Goal: Task Accomplishment & Management: Use online tool/utility

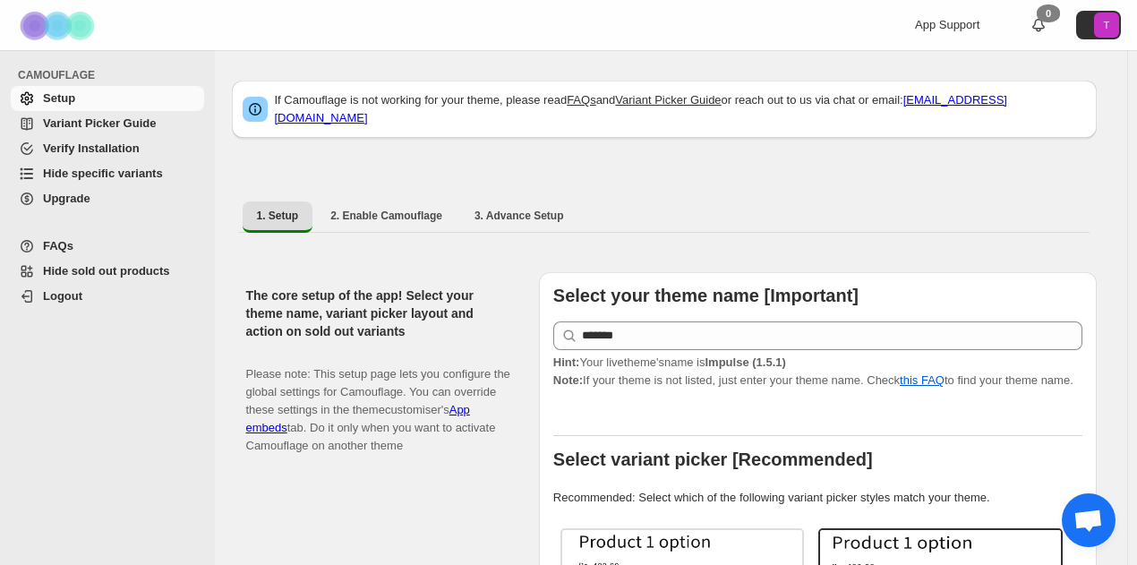
click at [138, 178] on span "Hide specific variants" at bounding box center [103, 173] width 120 height 13
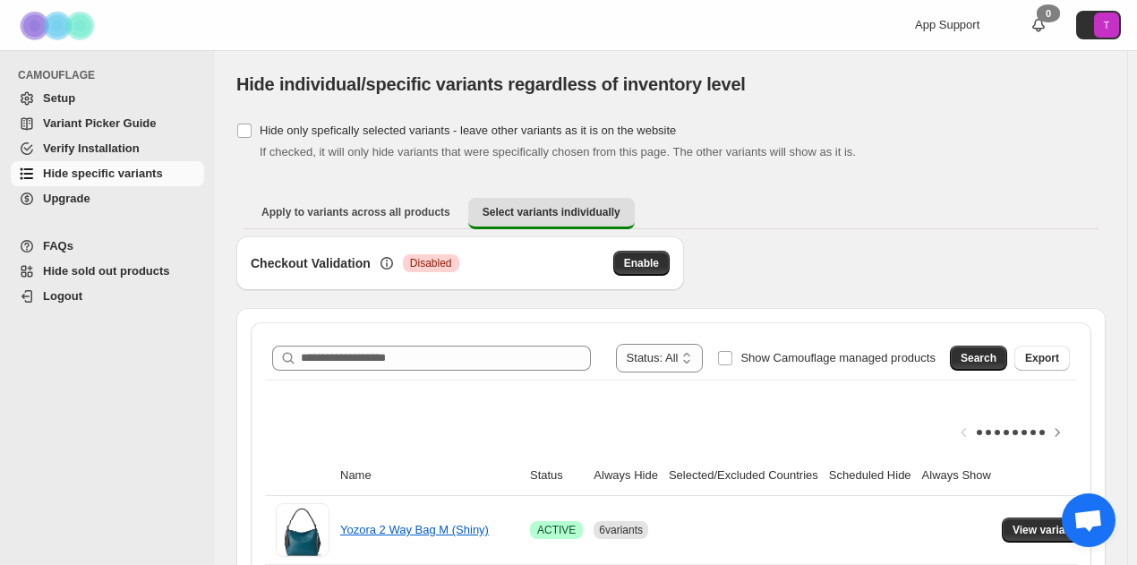
scroll to position [179, 0]
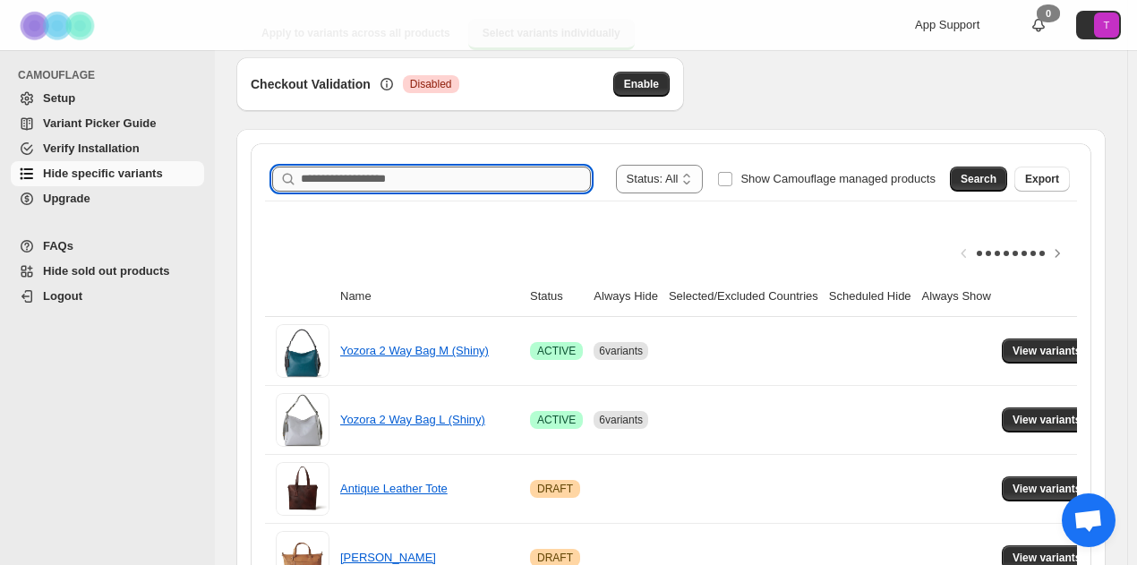
click at [400, 180] on input "Search product name" at bounding box center [446, 179] width 290 height 25
type input "*******"
click at [1003, 185] on button "Search" at bounding box center [978, 179] width 57 height 25
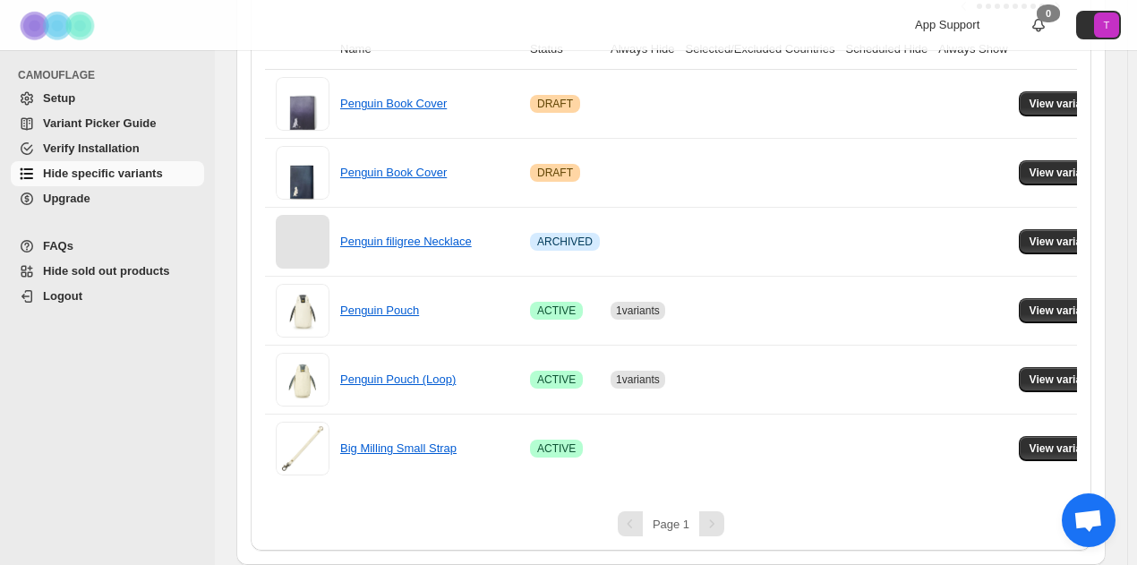
scroll to position [0, 61]
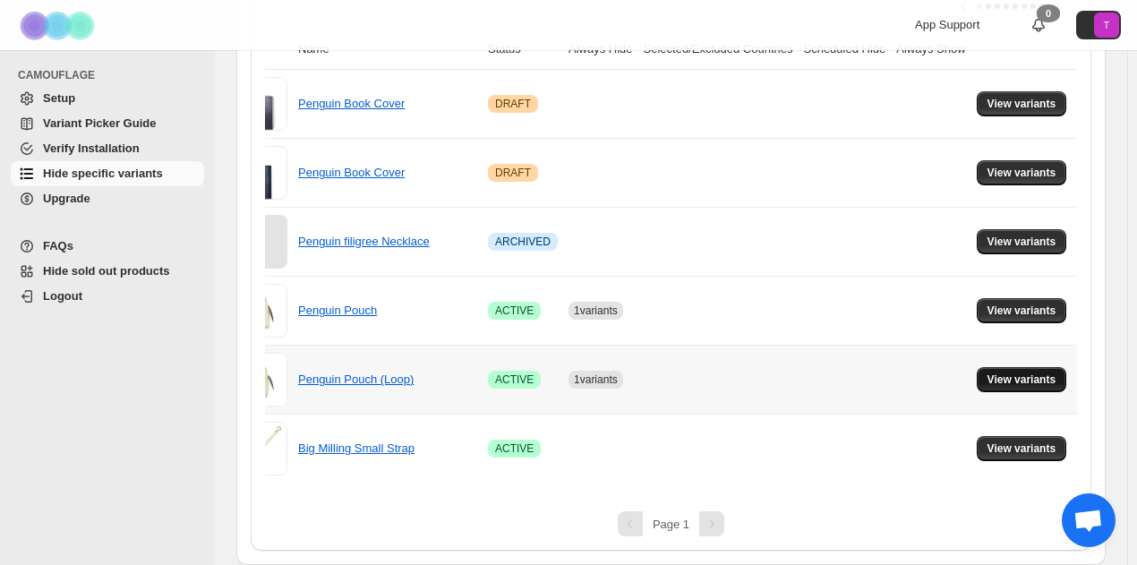
click at [1033, 372] on span "View variants" at bounding box center [1022, 379] width 69 height 14
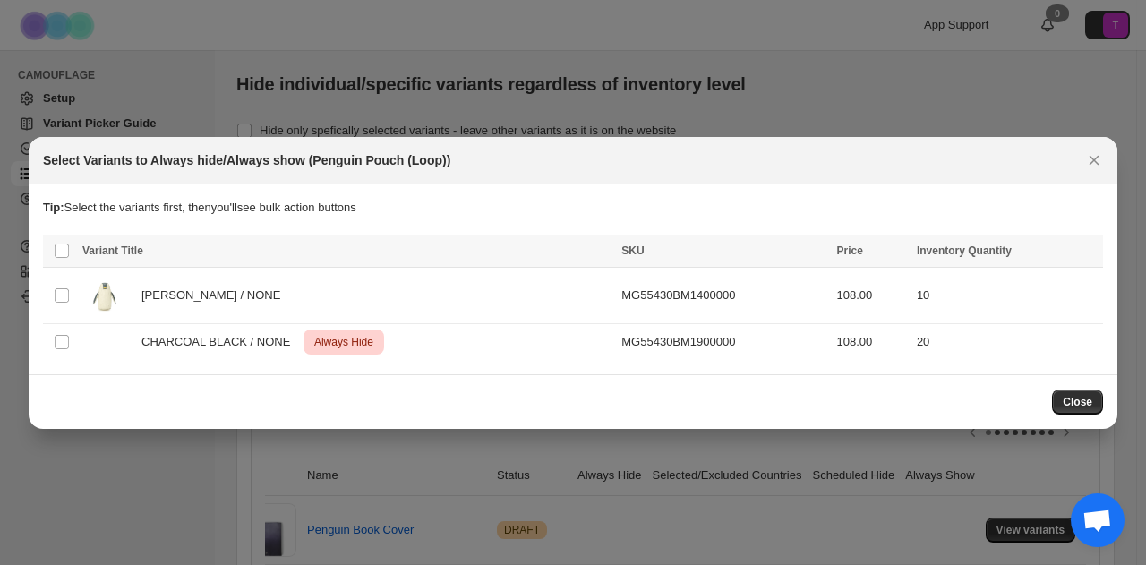
scroll to position [437, 0]
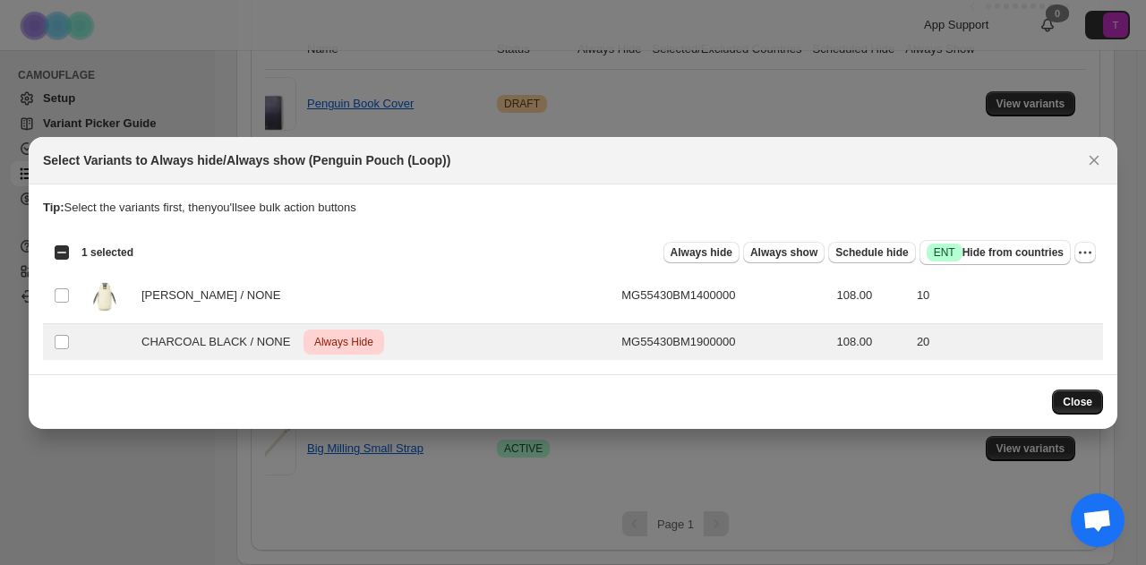
click at [1065, 402] on span "Close" at bounding box center [1078, 402] width 30 height 14
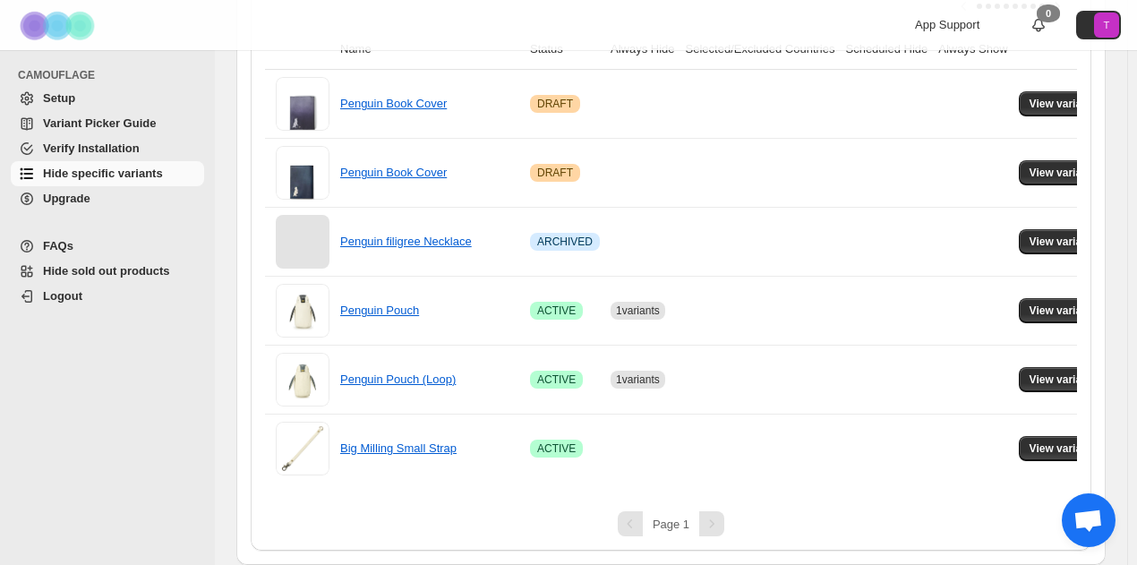
scroll to position [0, 61]
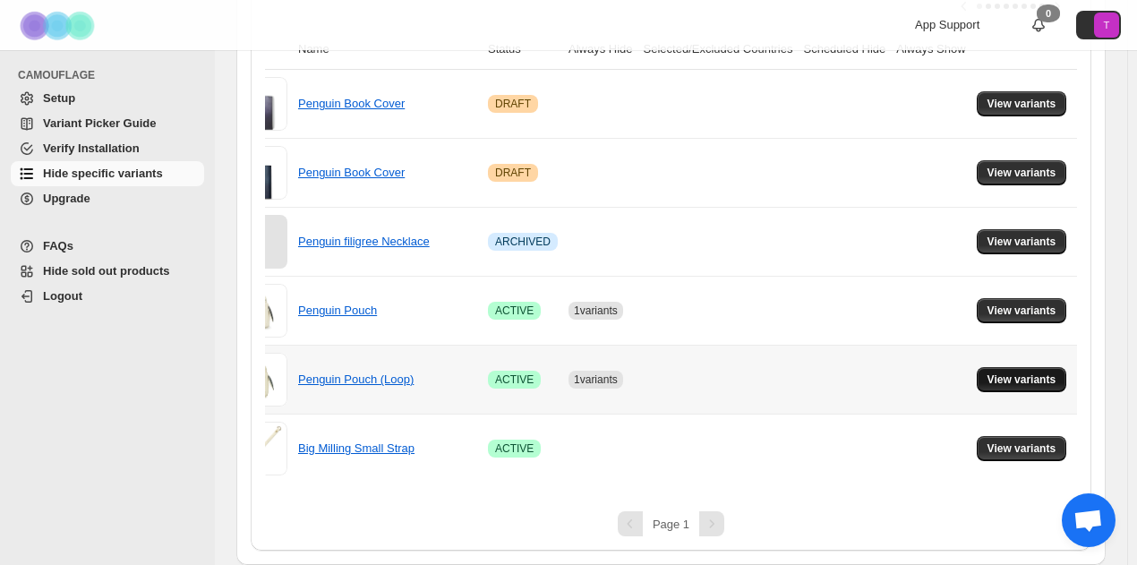
click at [1062, 367] on button "View variants" at bounding box center [1022, 379] width 90 height 25
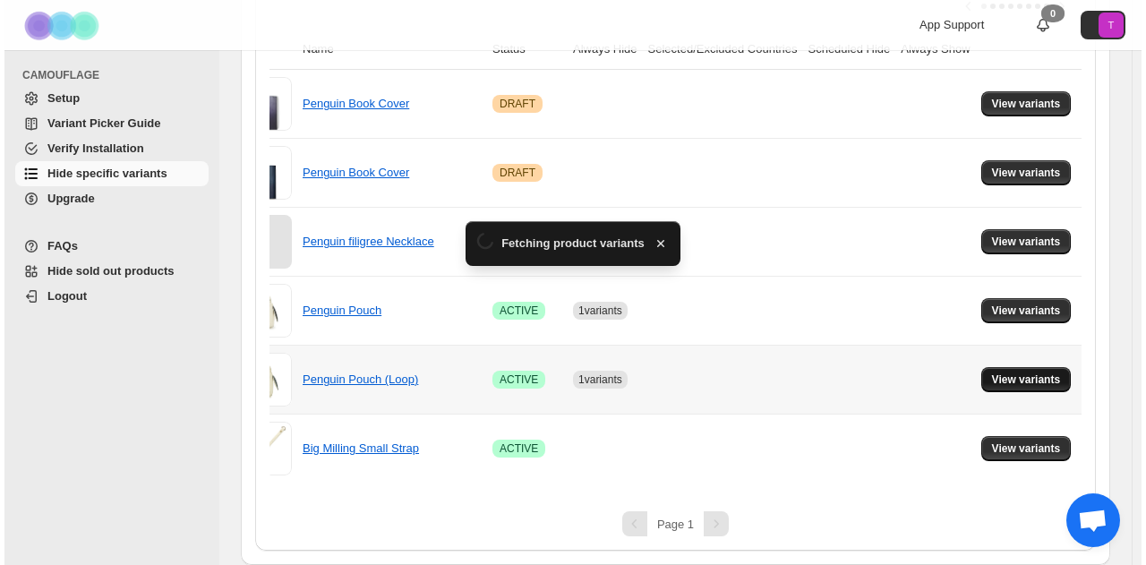
scroll to position [0, 0]
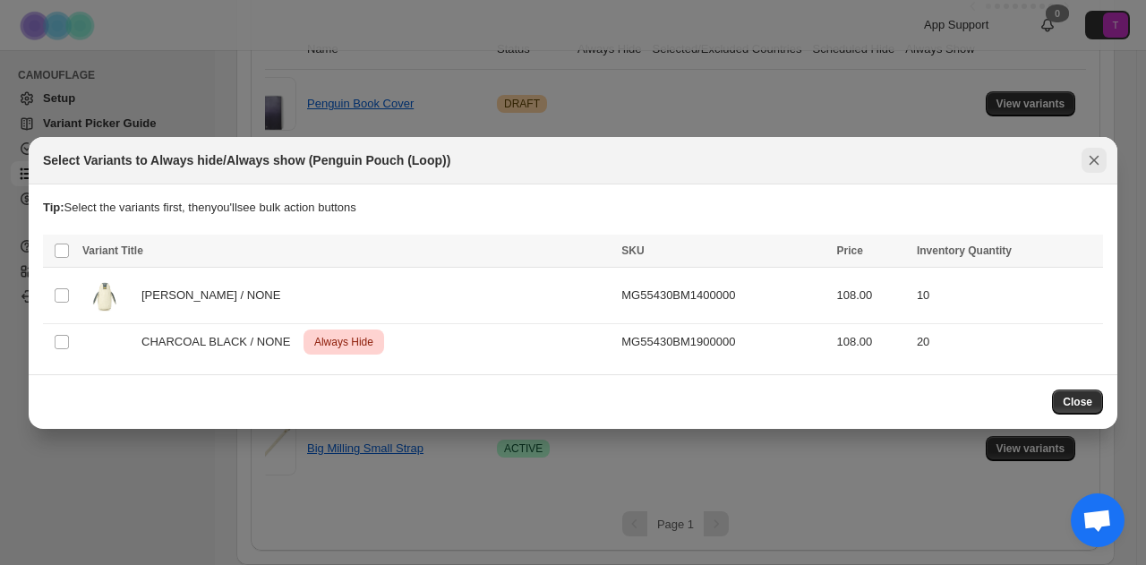
click at [1098, 157] on icon "Close" at bounding box center [1095, 160] width 10 height 10
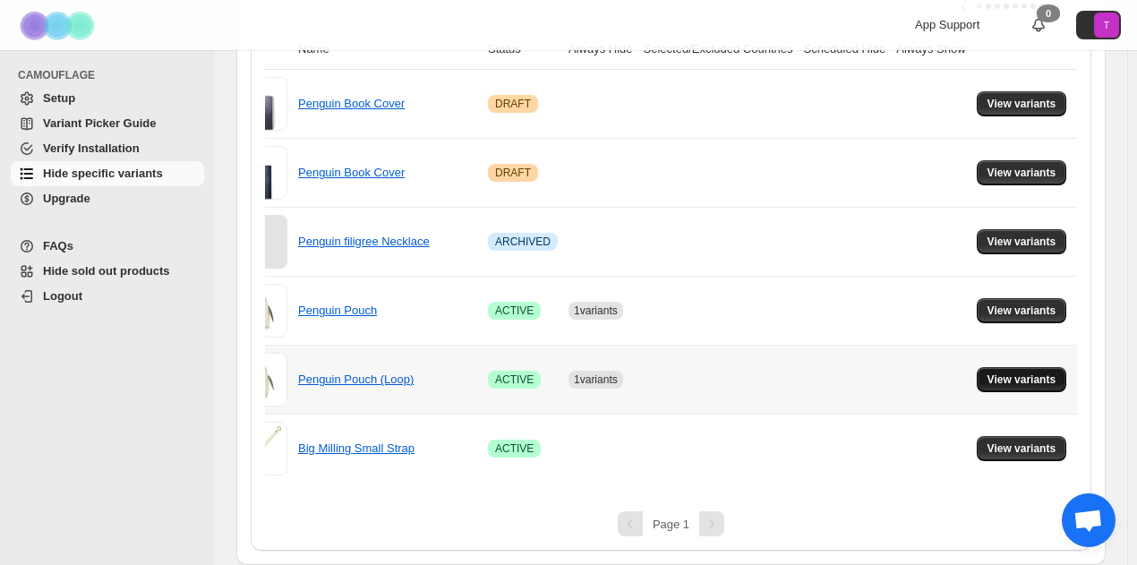
scroll to position [79, 0]
